Goal: Task Accomplishment & Management: Use online tool/utility

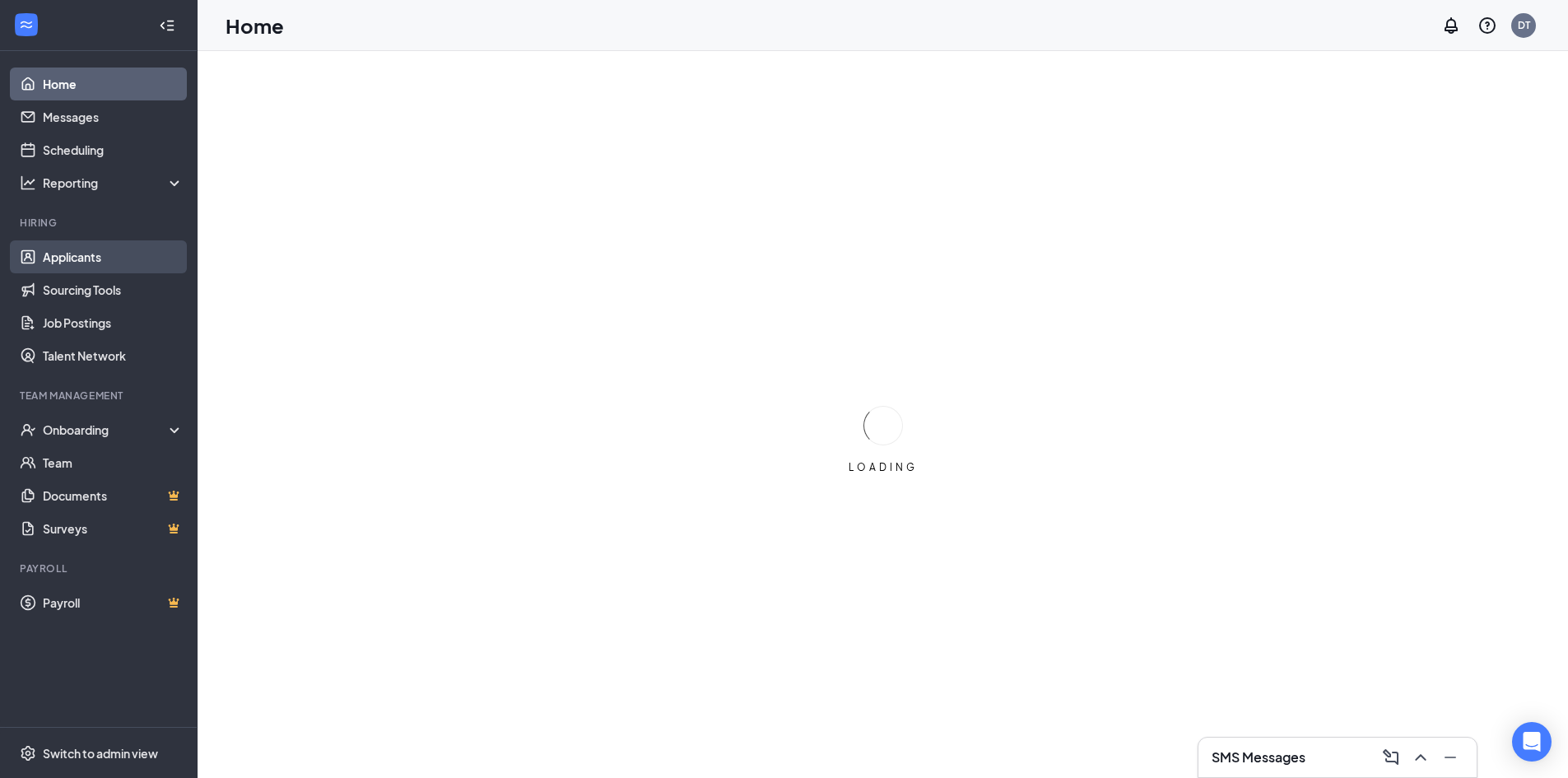
click at [83, 258] on link "Applicants" at bounding box center [112, 256] width 141 height 32
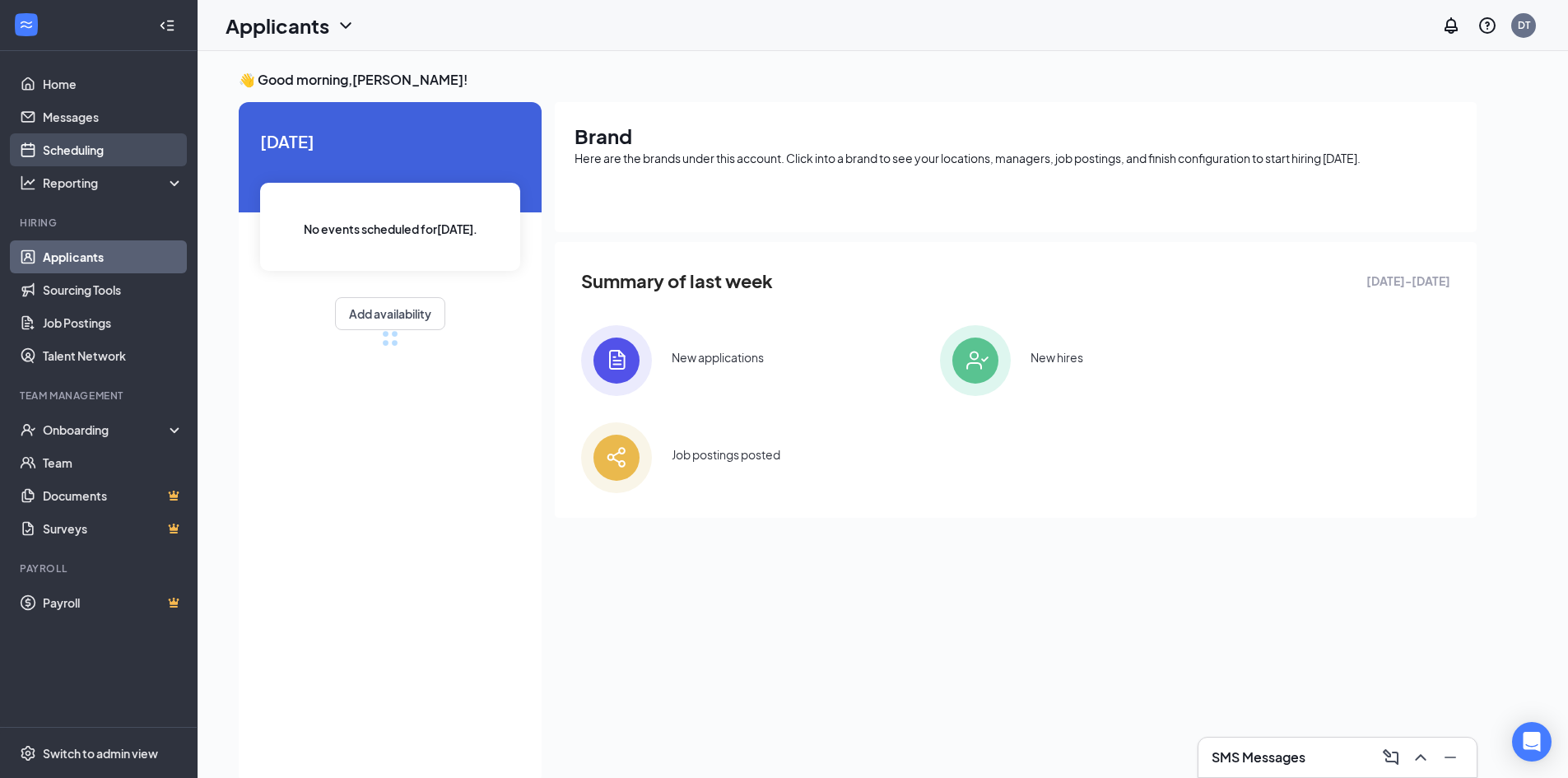
click at [68, 153] on link "Scheduling" at bounding box center [112, 149] width 141 height 32
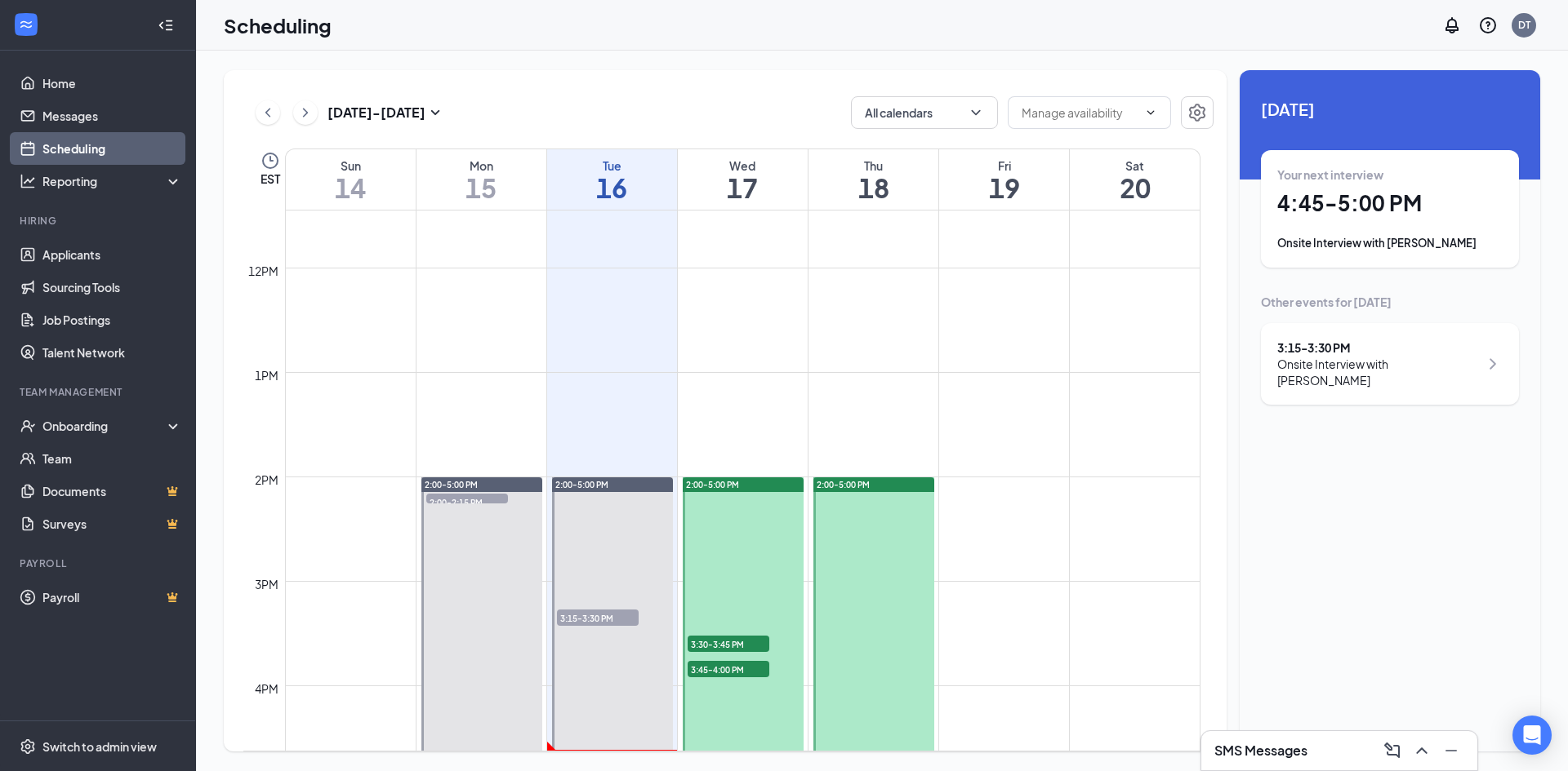
scroll to position [1537, 0]
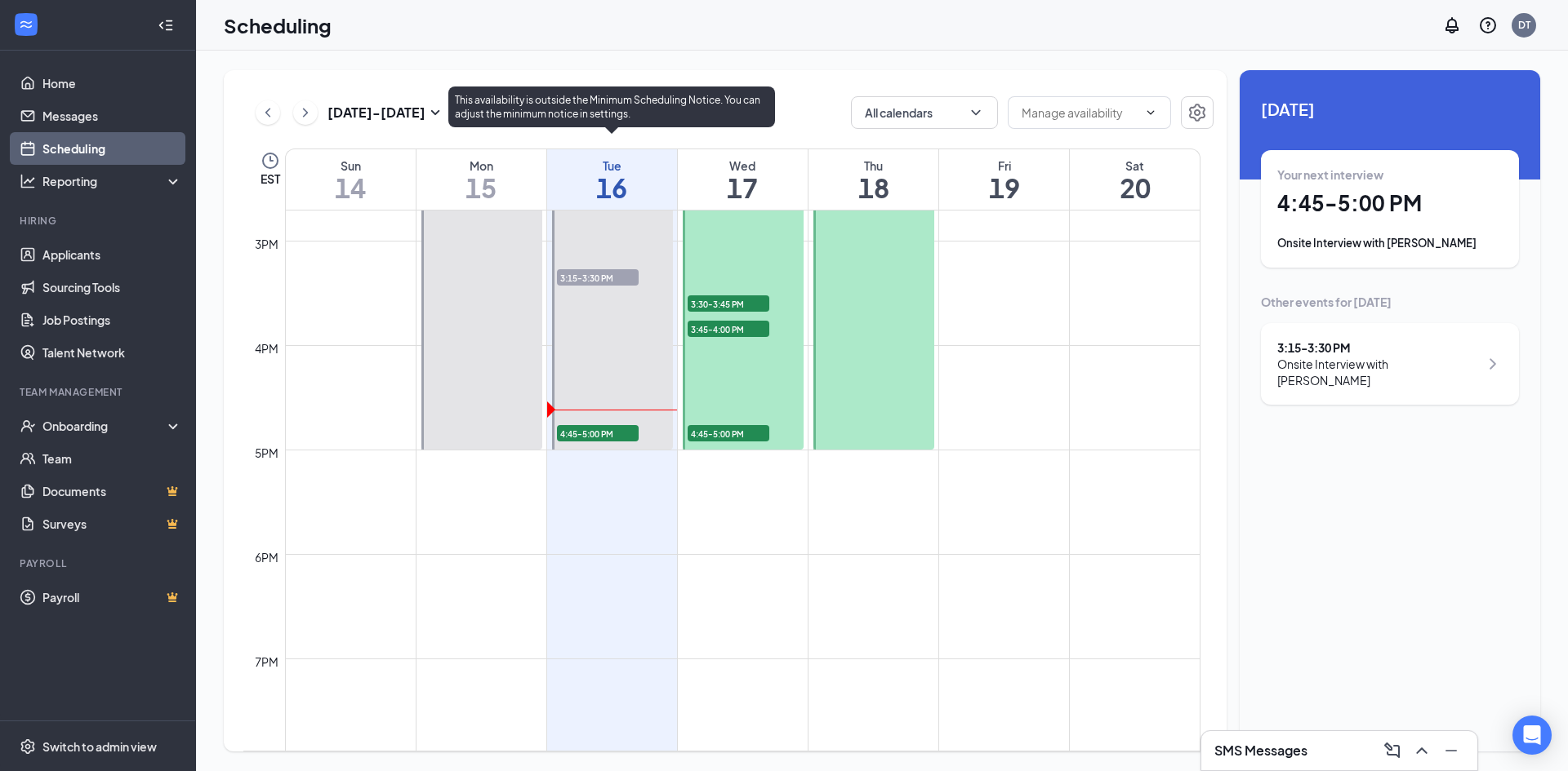
click at [598, 434] on span "4:45-5:00 PM" at bounding box center [598, 433] width 82 height 17
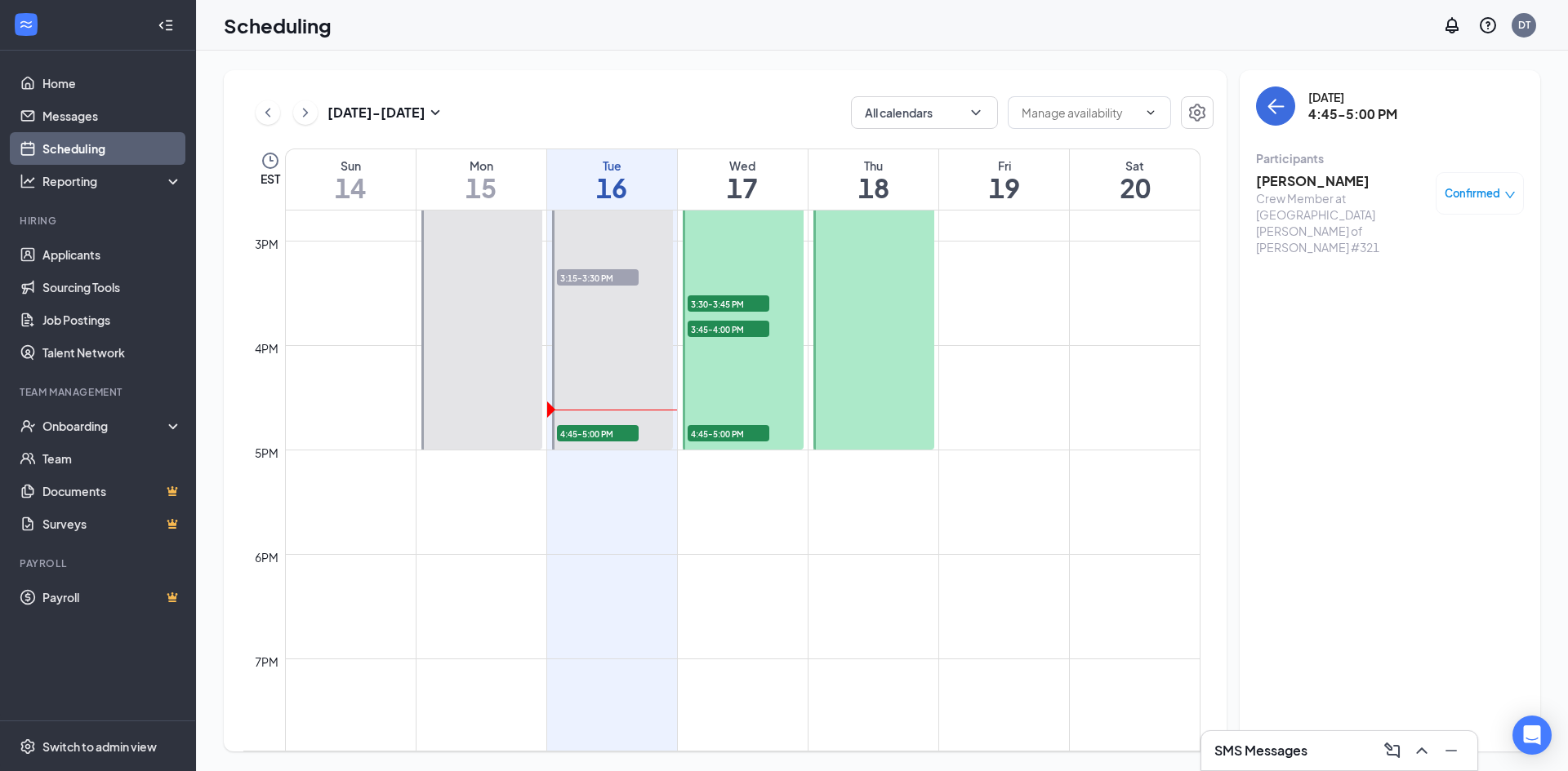
click at [1306, 192] on div "Crew Member at [GEOGRAPHIC_DATA][PERSON_NAME] of [PERSON_NAME] #321" at bounding box center [1341, 223] width 172 height 65
click at [1307, 183] on h3 "[PERSON_NAME]" at bounding box center [1341, 181] width 172 height 18
